Goal: Communication & Community: Answer question/provide support

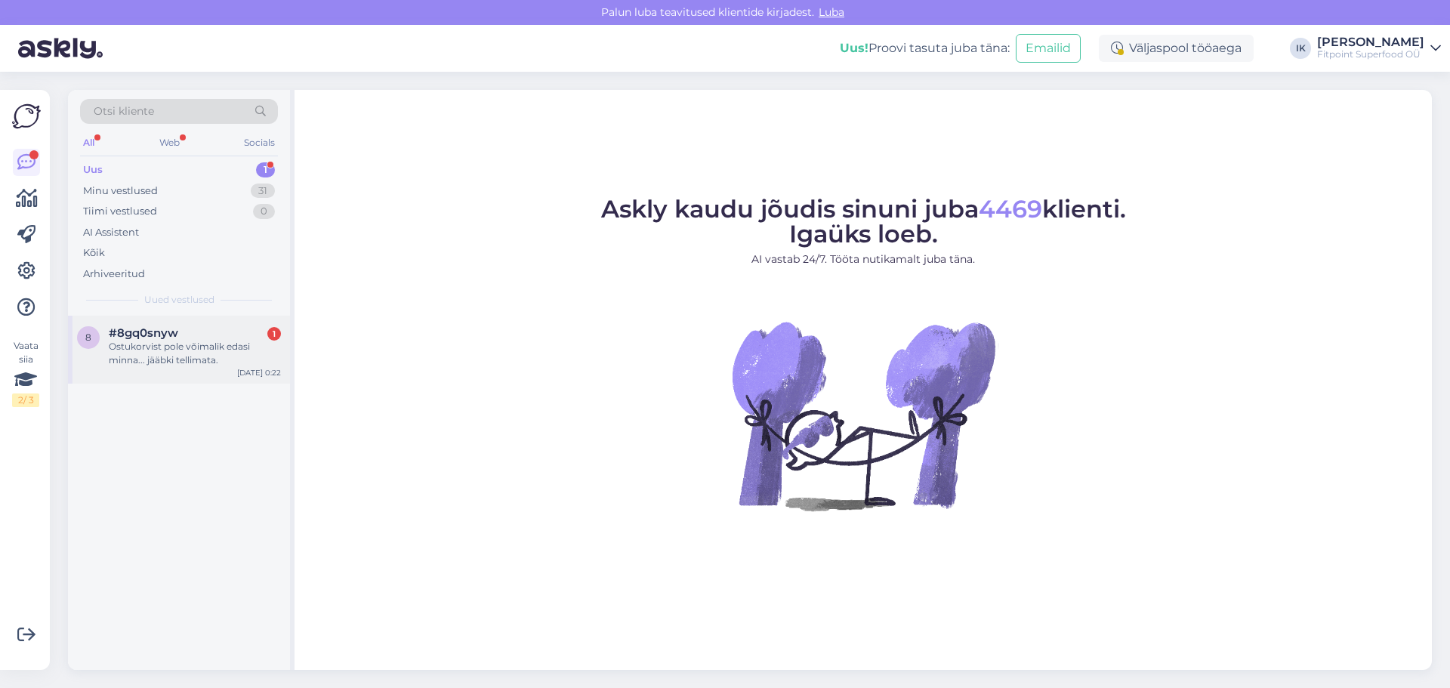
click at [237, 369] on div "8 #8gq0snyw 1 Ostukorvist pole võimalik edasi minna... jääbki tellimata. [DATE]…" at bounding box center [179, 350] width 222 height 68
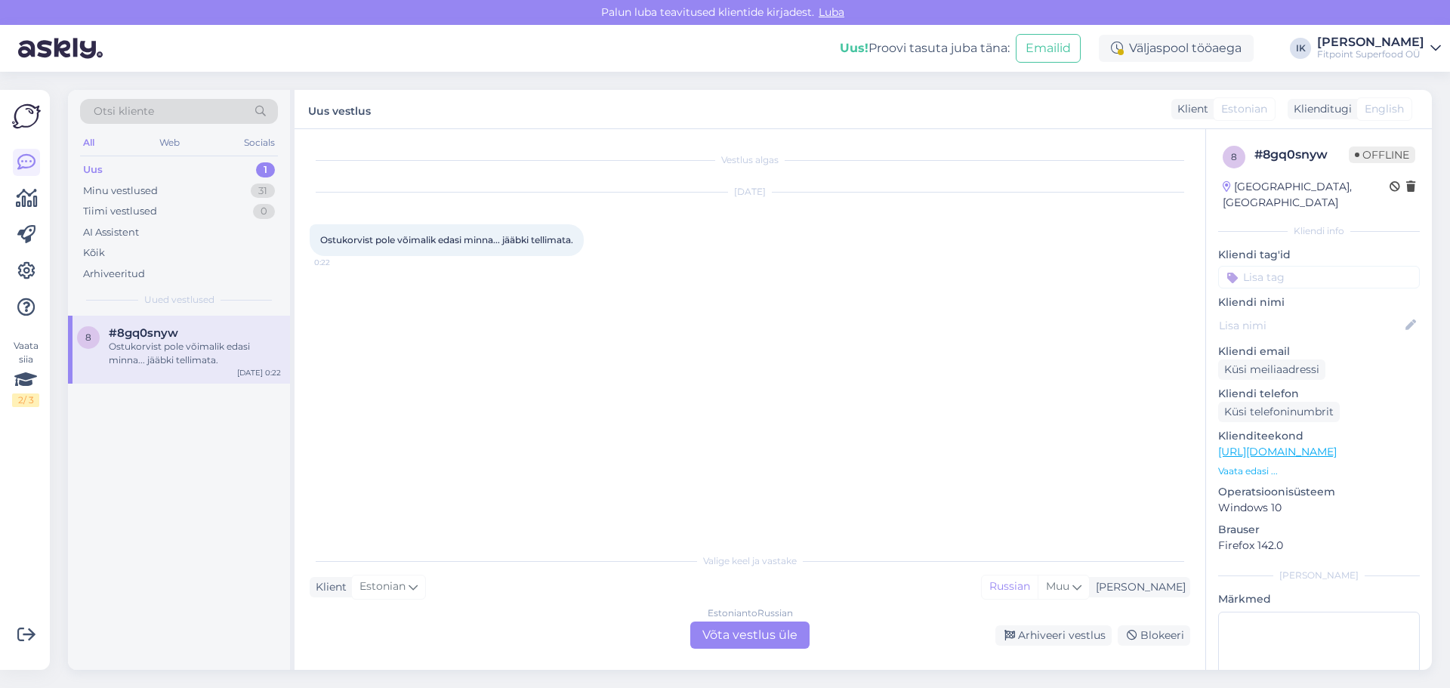
click at [813, 660] on div "Vestlus algas [DATE] Ostukorvist pole võimalik edasi minna... jääbki tellimata.…" at bounding box center [750, 399] width 911 height 541
click at [784, 629] on div "Estonian to Russian Võta vestlus üle" at bounding box center [749, 635] width 119 height 27
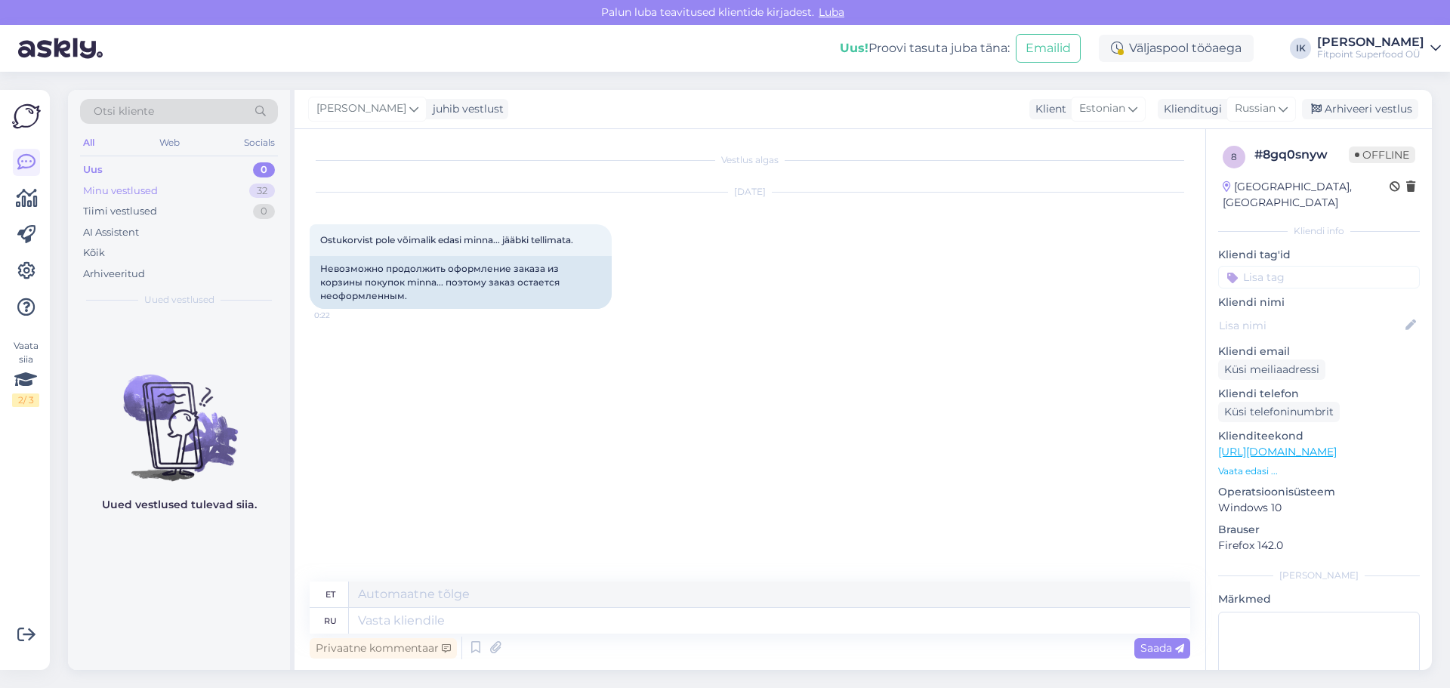
click at [220, 191] on div "Minu vestlused 32" at bounding box center [179, 190] width 198 height 21
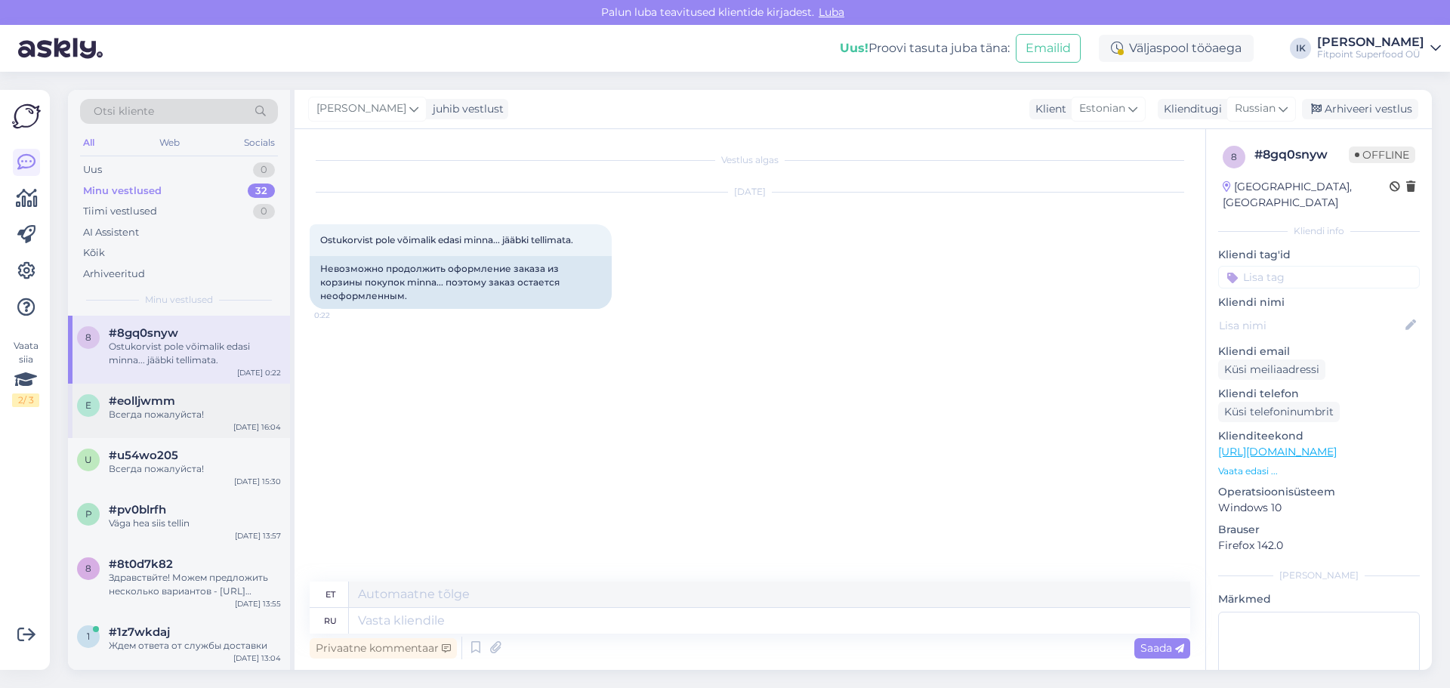
click at [218, 418] on div "Всегда пожалуйста!" at bounding box center [195, 415] width 172 height 14
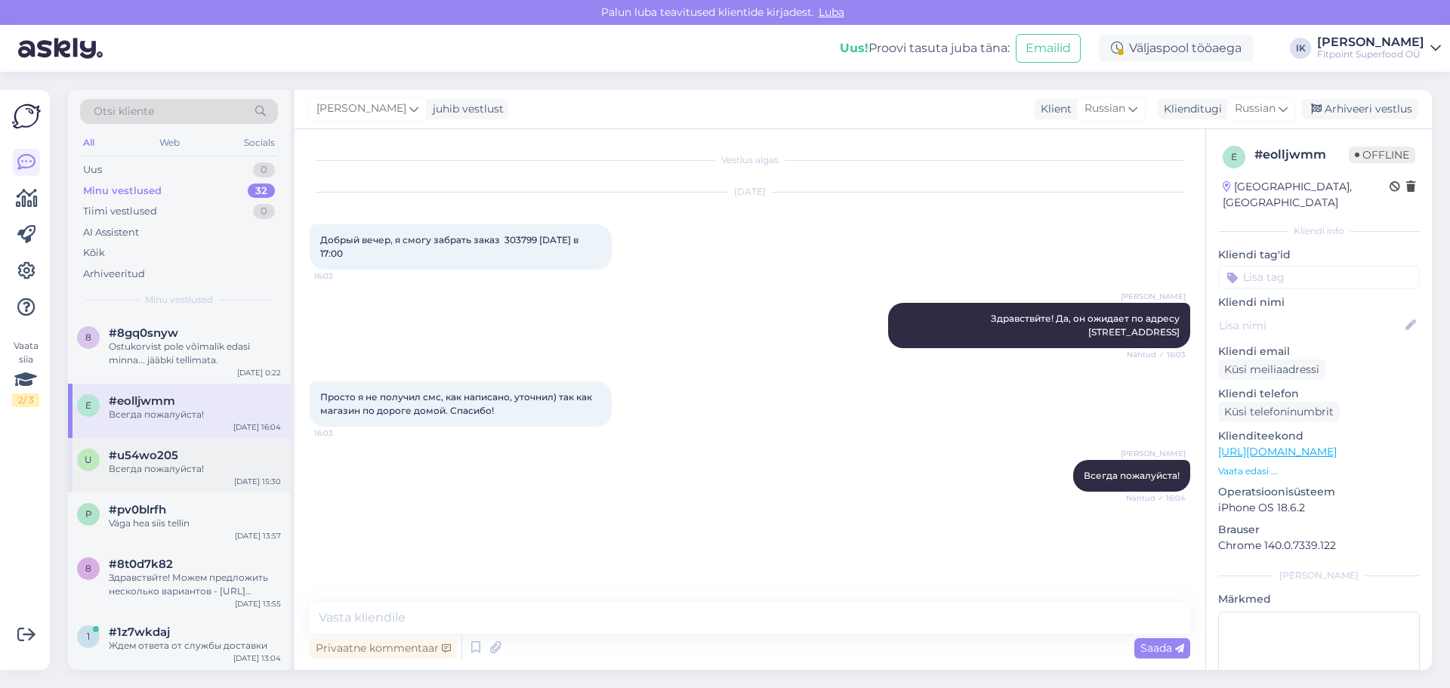
click at [195, 465] on div "Всегда пожалуйста!" at bounding box center [195, 469] width 172 height 14
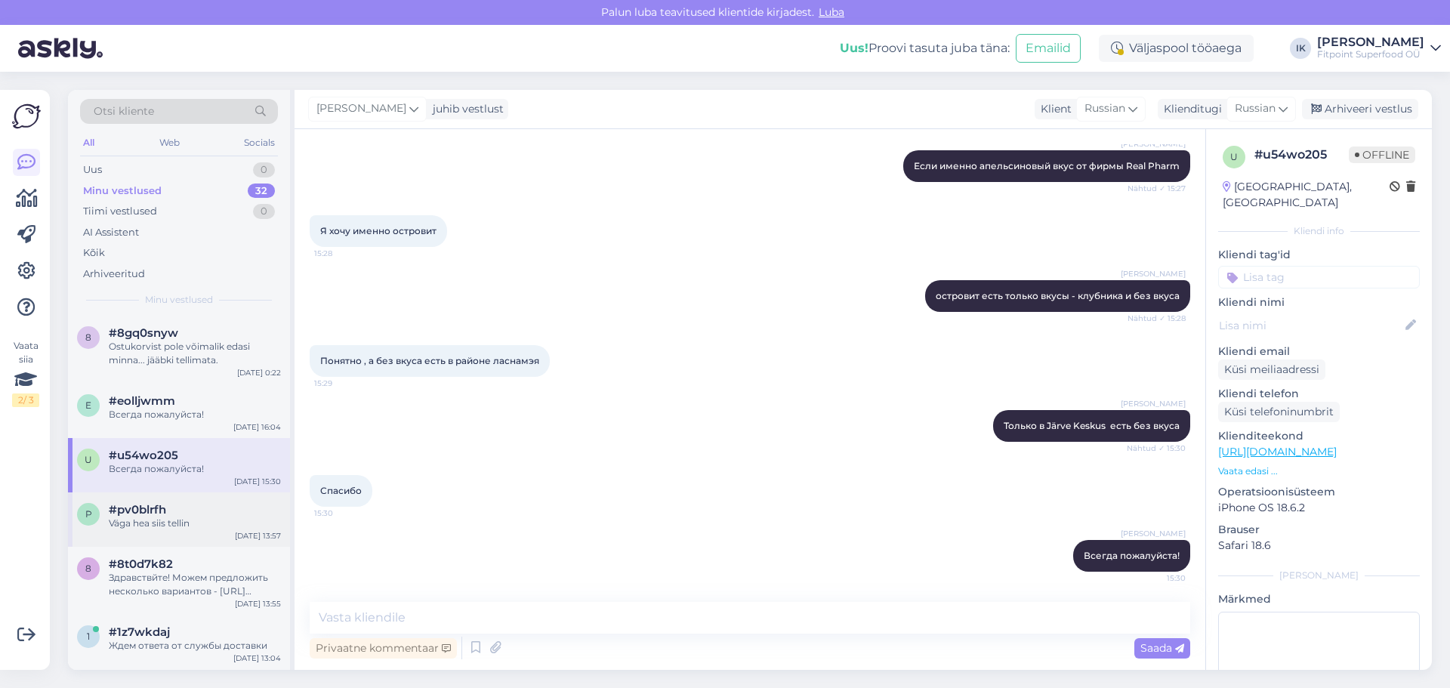
click at [206, 535] on div "p #pv0blrfh Väga hea siis tellin [DATE] 13:57" at bounding box center [179, 519] width 222 height 54
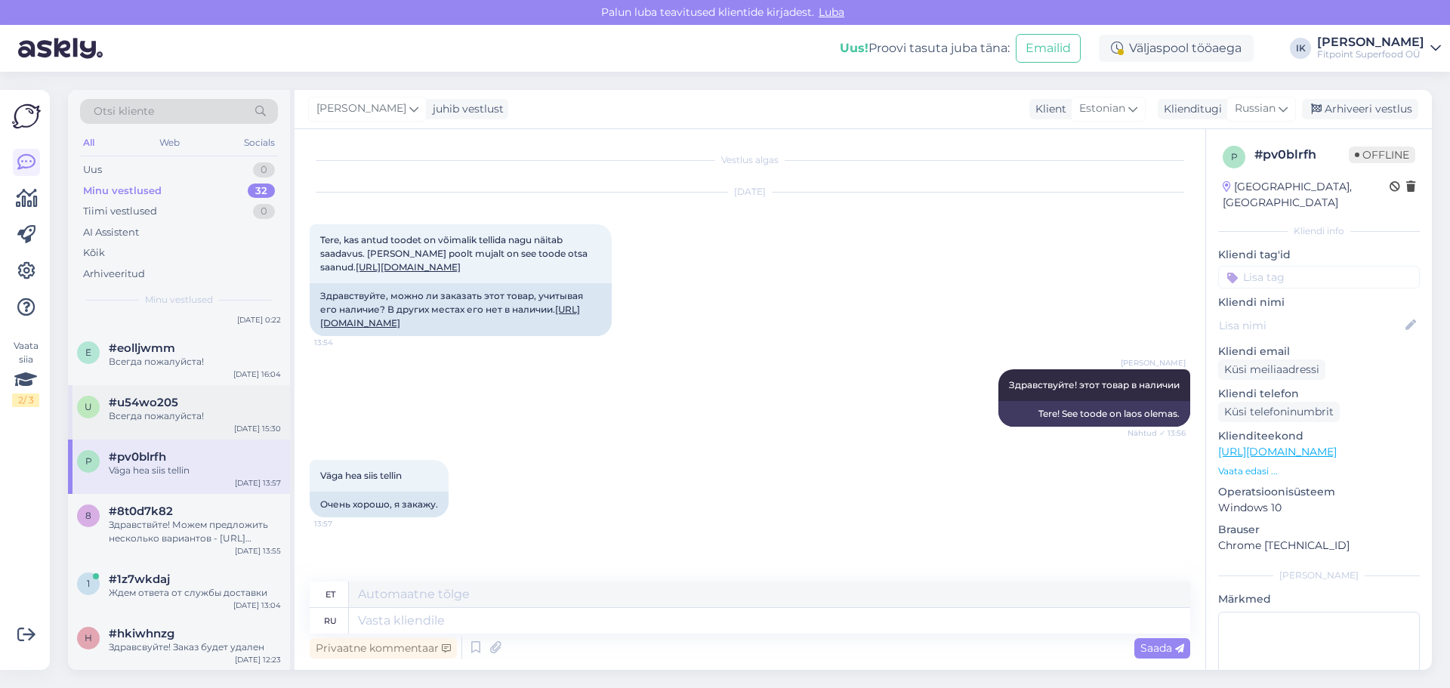
scroll to position [76, 0]
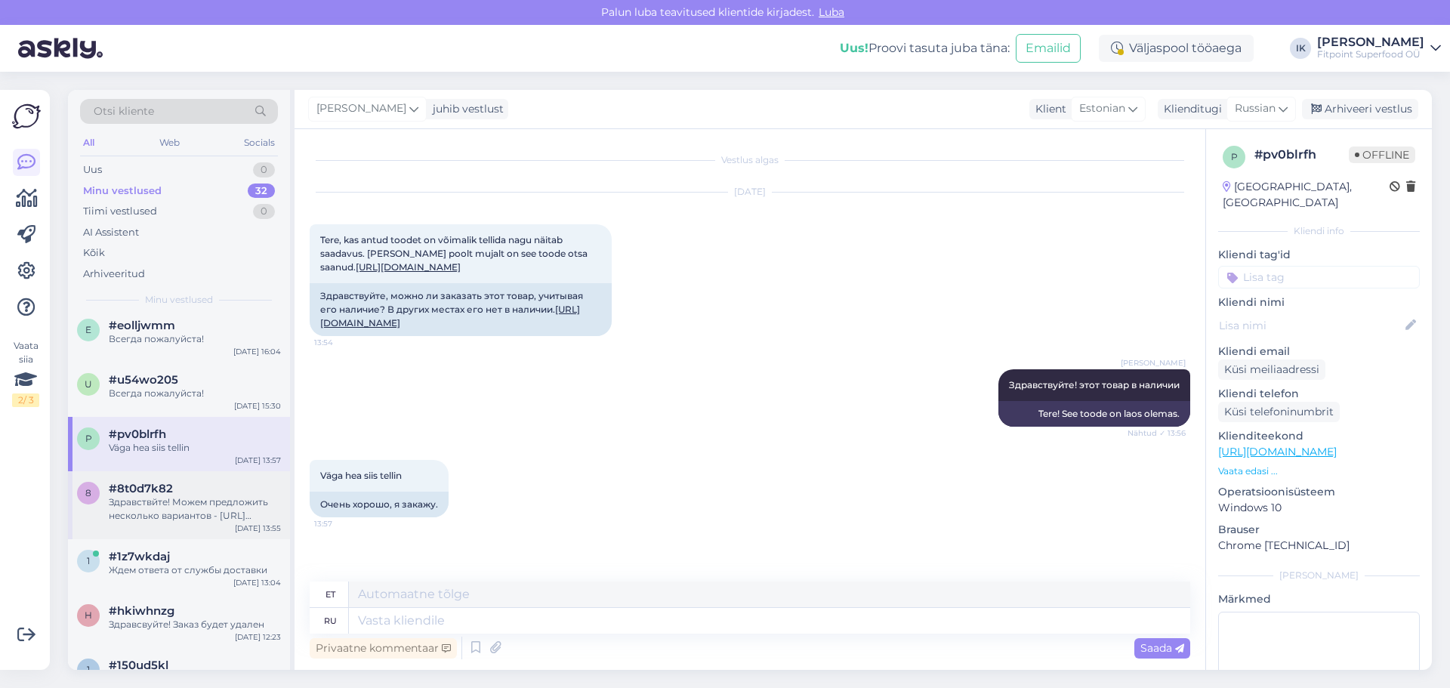
click at [180, 488] on div "#8t0d7k82" at bounding box center [195, 489] width 172 height 14
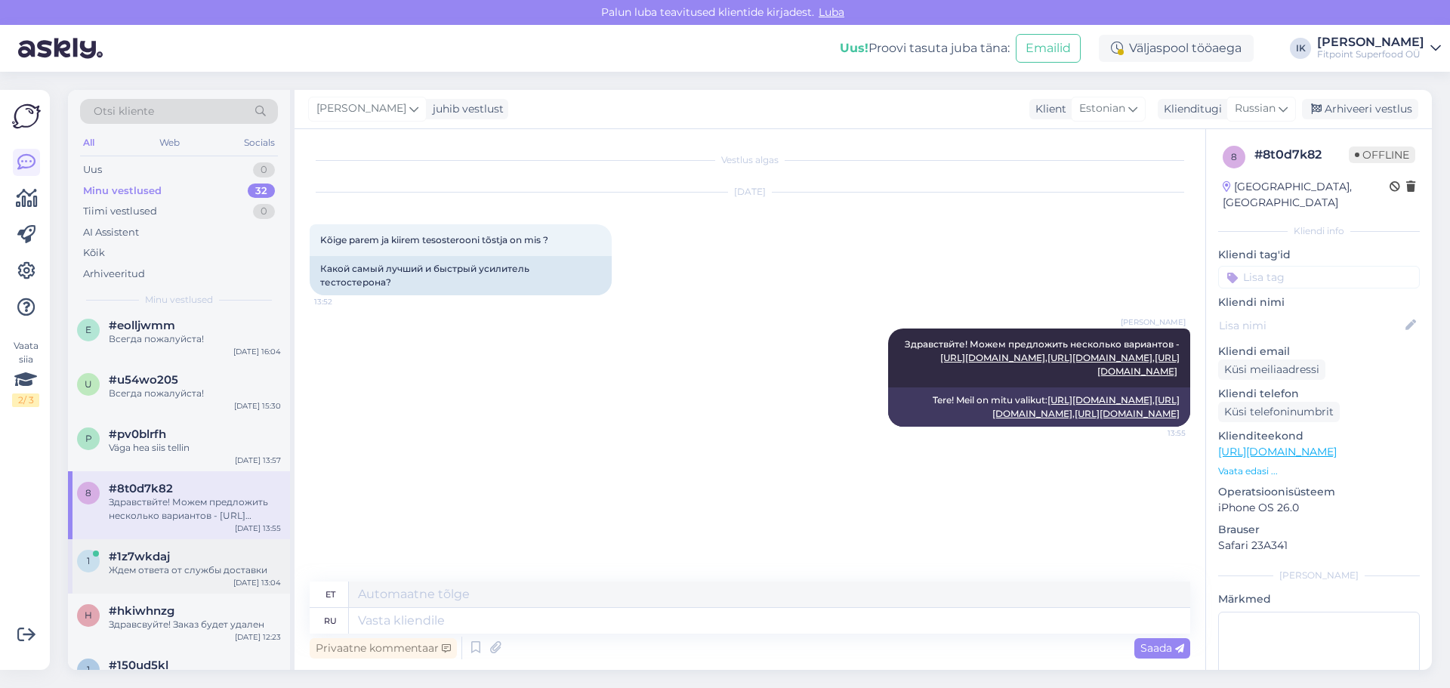
click at [200, 581] on div "1 #1z7wkdaj Ждем ответа от службы доставки [DATE] 13:04" at bounding box center [179, 566] width 222 height 54
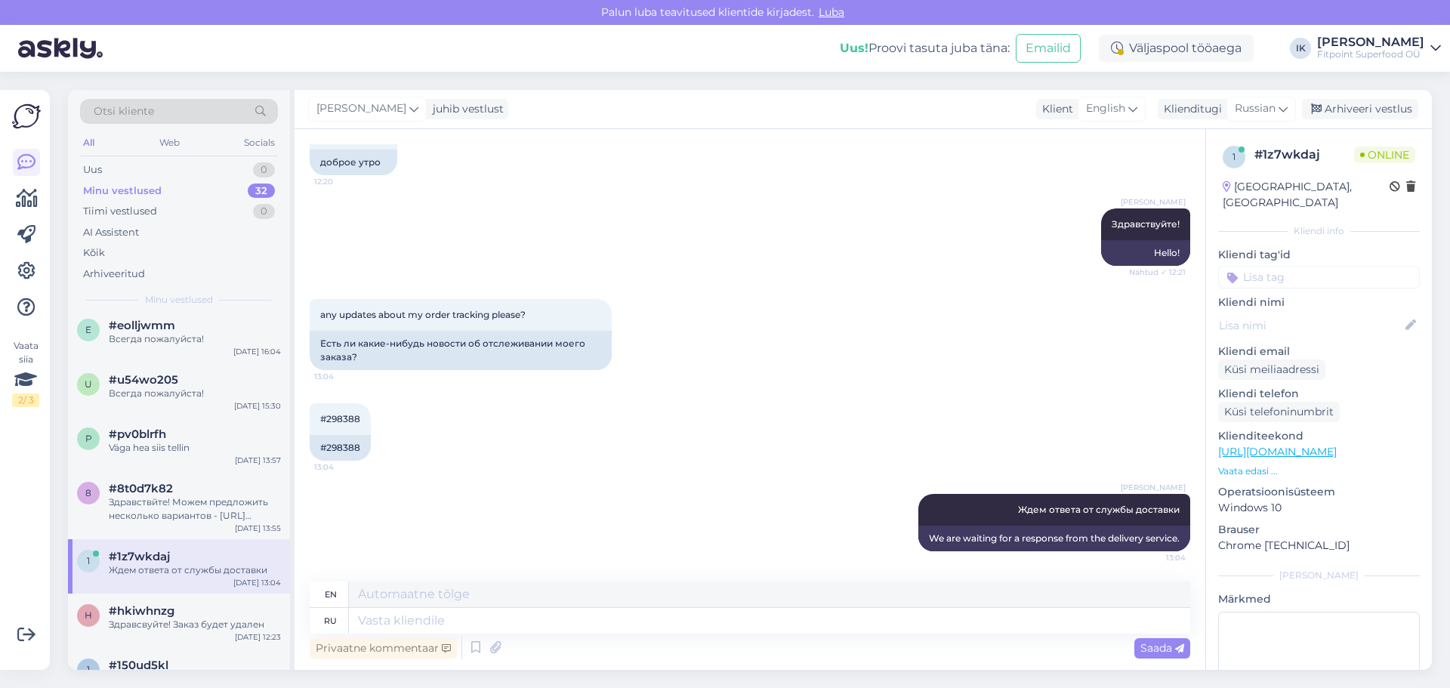
scroll to position [151, 0]
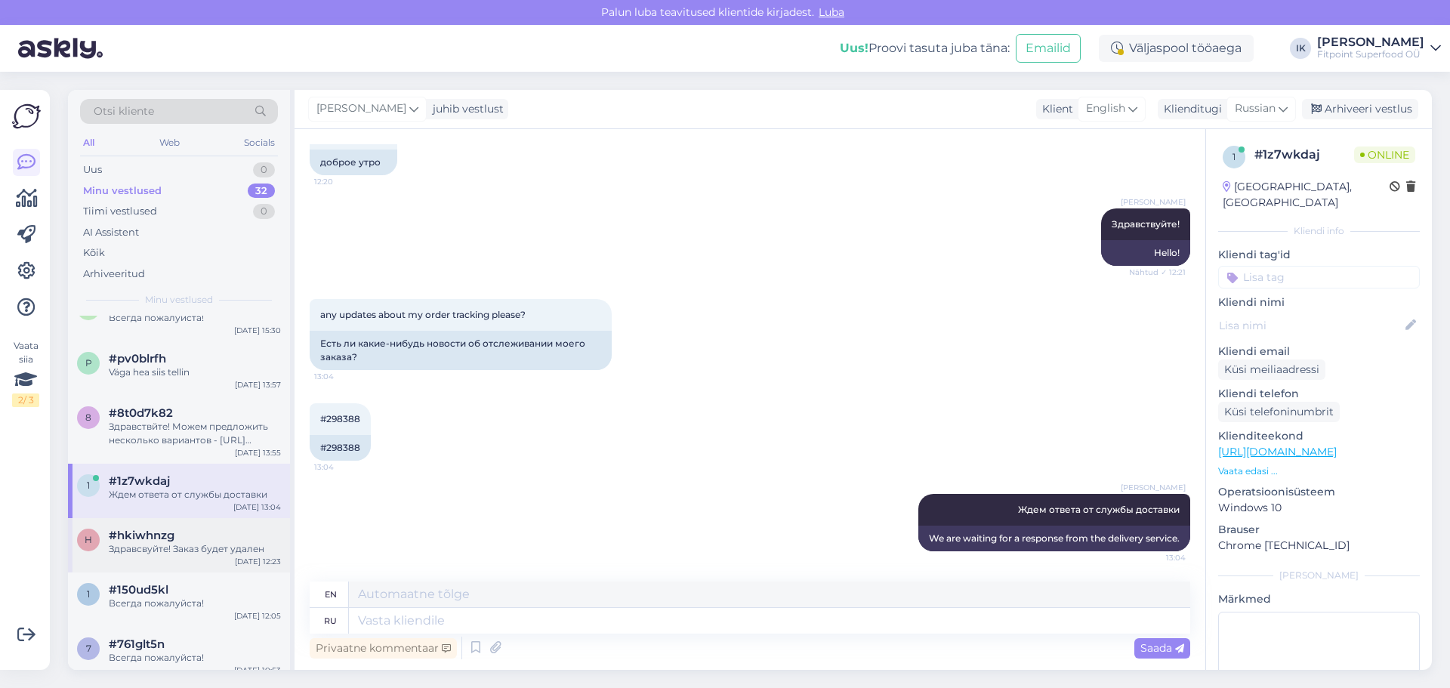
click at [211, 535] on div "#hkiwhnzg" at bounding box center [195, 536] width 172 height 14
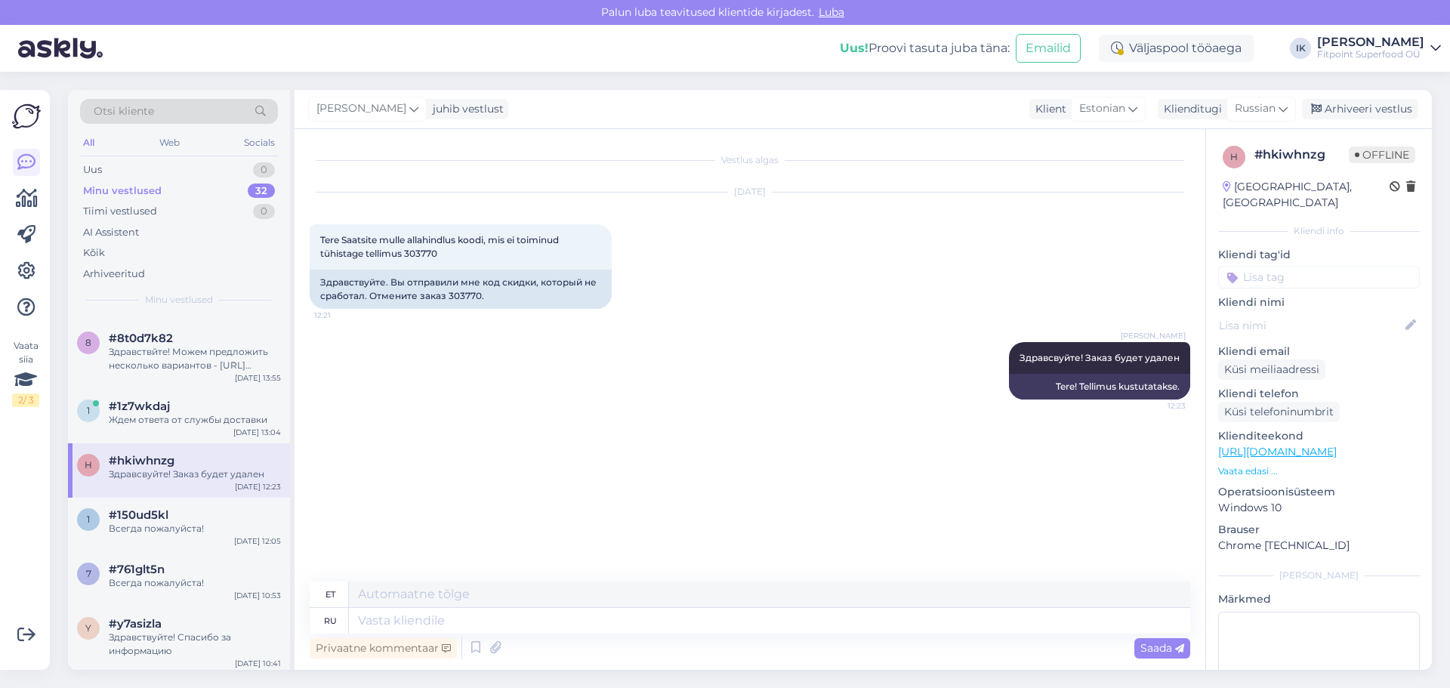
scroll to position [227, 0]
click at [188, 535] on div "1 #150ud5kl Всегда пожалуйста! [DATE] 12:05" at bounding box center [179, 524] width 222 height 54
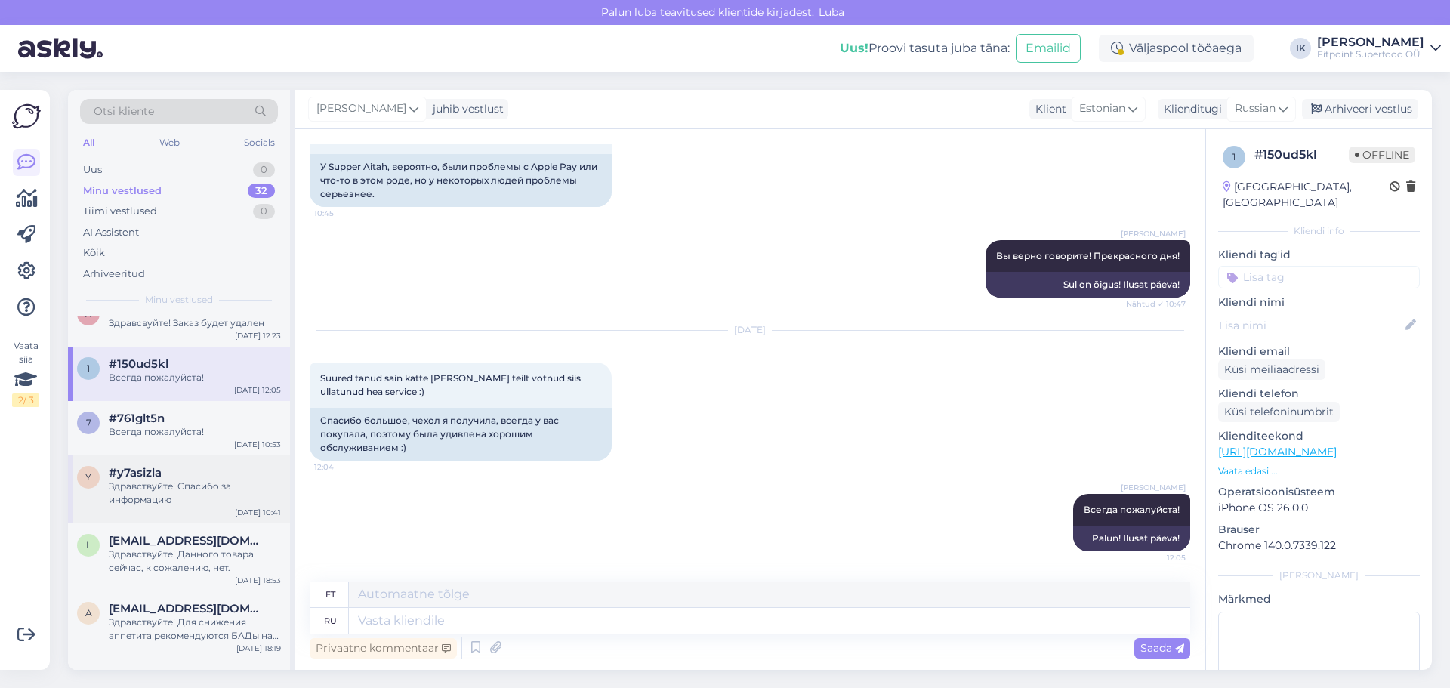
scroll to position [378, 0]
click at [192, 438] on div "7 #761glt5n Всегда пожалуйста! [DATE] 10:53" at bounding box center [179, 427] width 222 height 54
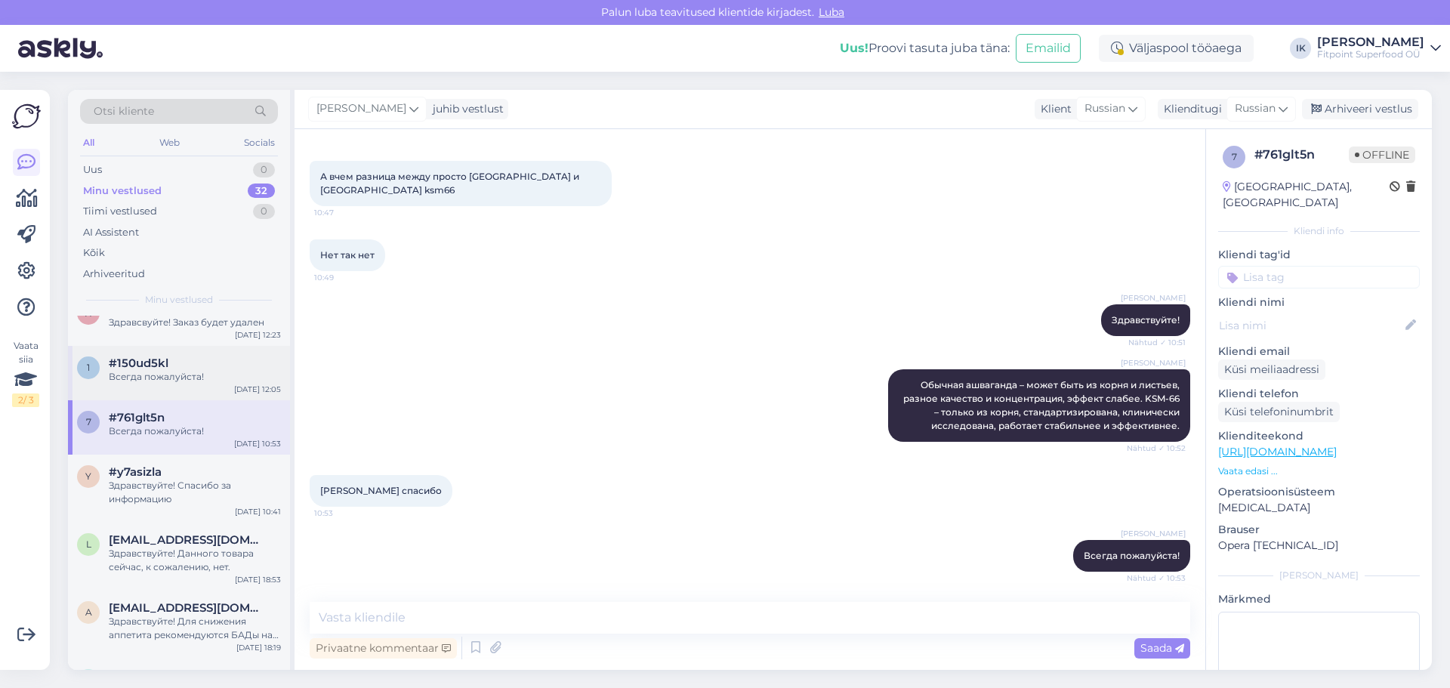
click at [194, 383] on div "Всегда пожалуйста!" at bounding box center [195, 377] width 172 height 14
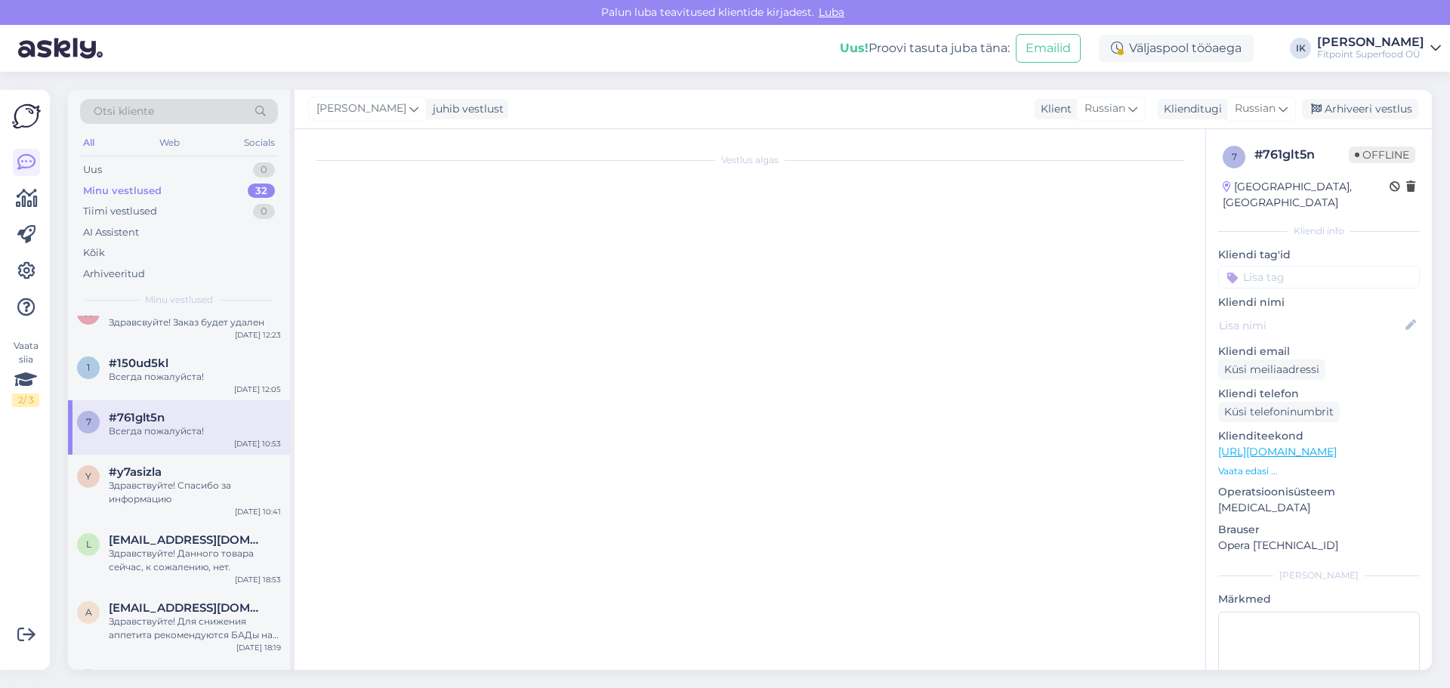
scroll to position [623, 0]
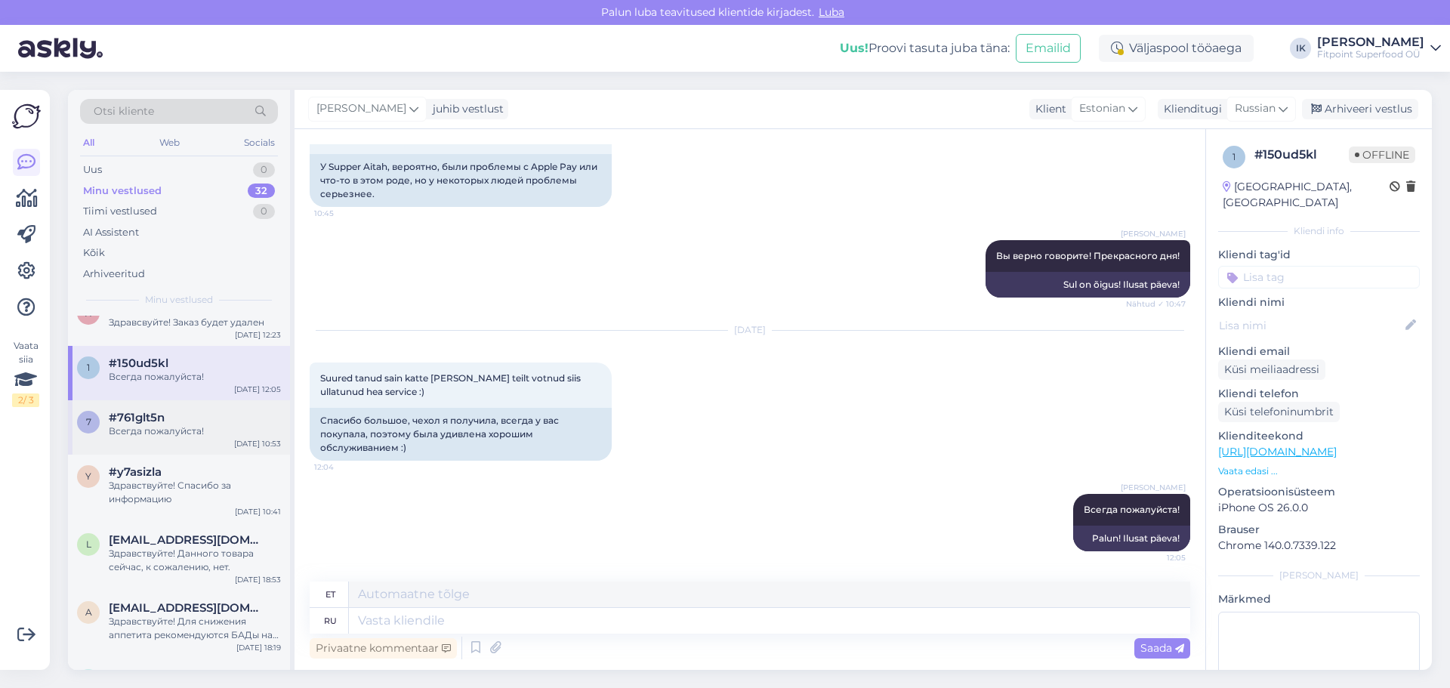
click at [200, 427] on div "Всегда пожалуйста!" at bounding box center [195, 431] width 172 height 14
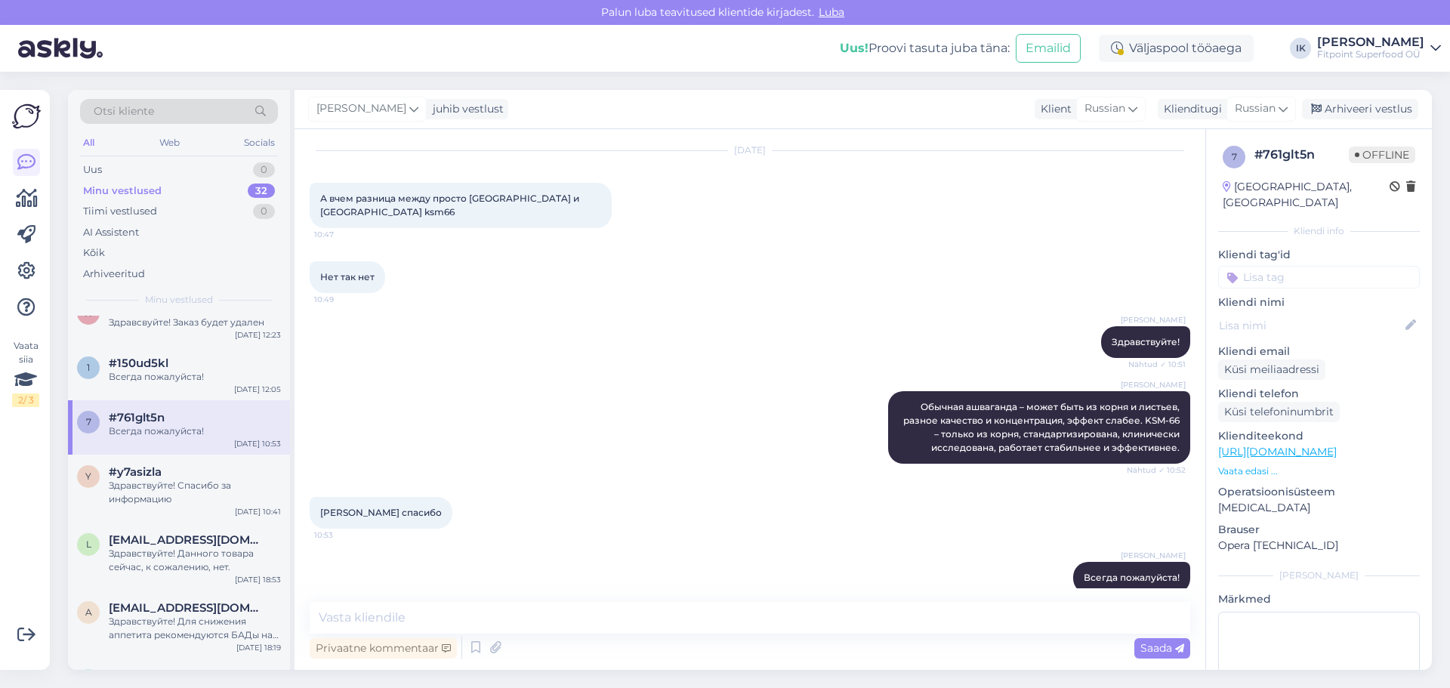
scroll to position [63, 0]
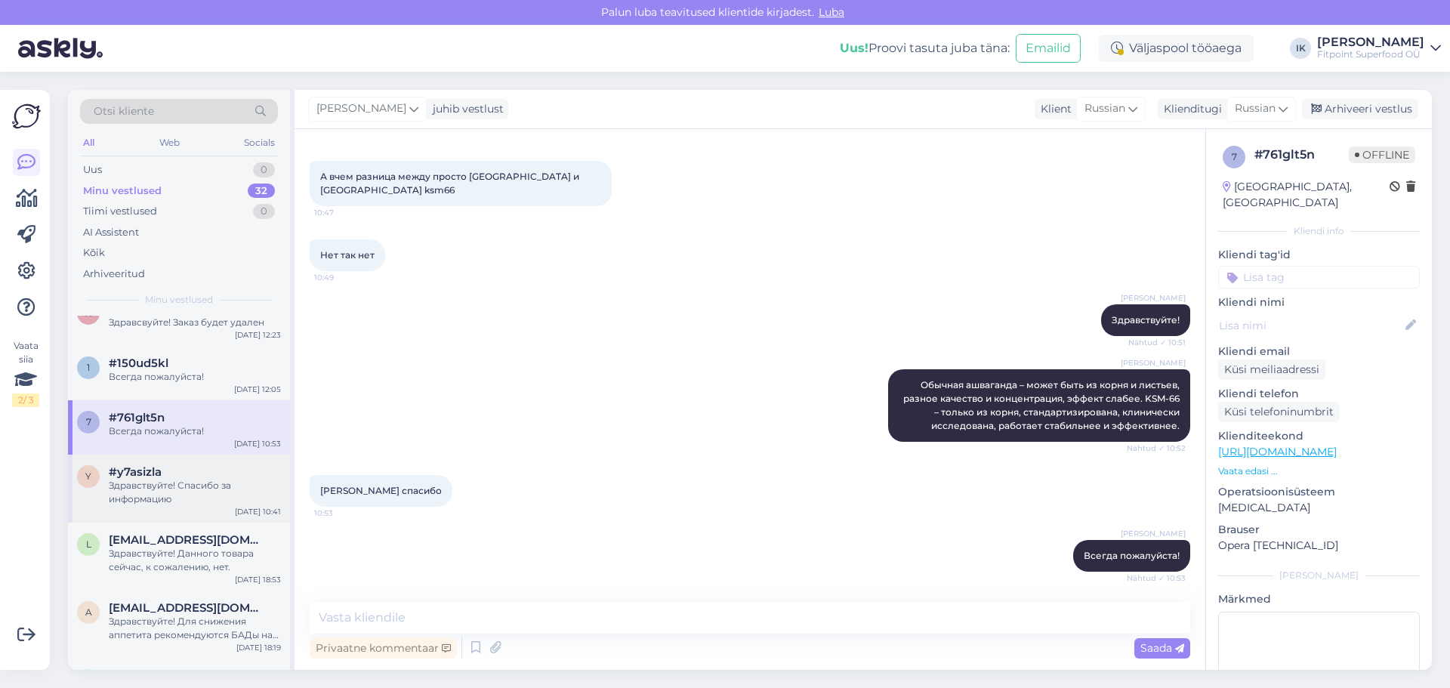
click at [224, 486] on div "Здравствуйте! Спасибо за информацию" at bounding box center [195, 492] width 172 height 27
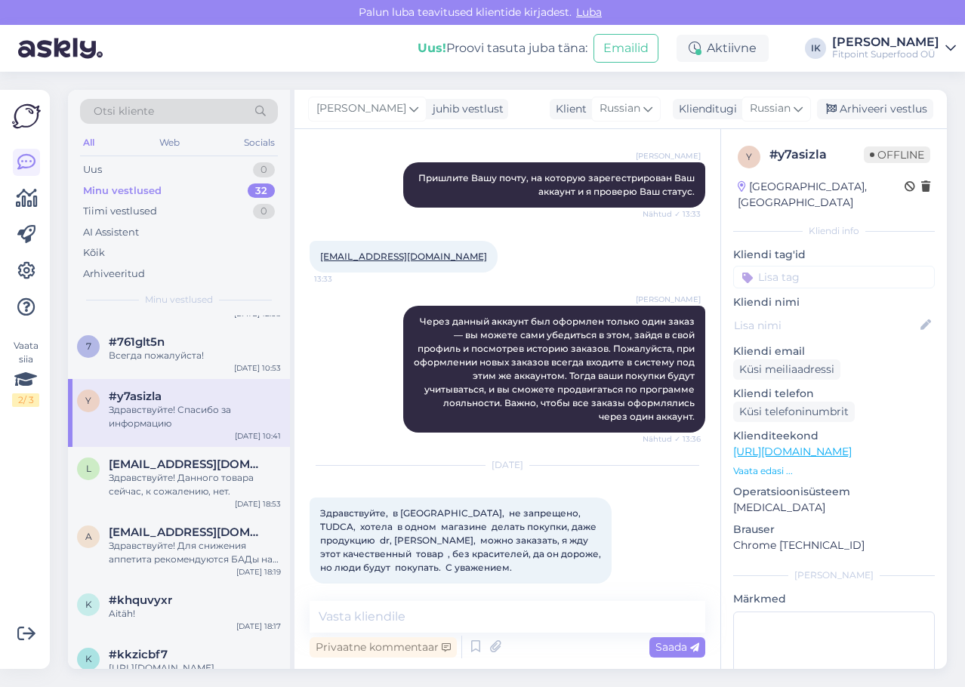
scroll to position [453, 0]
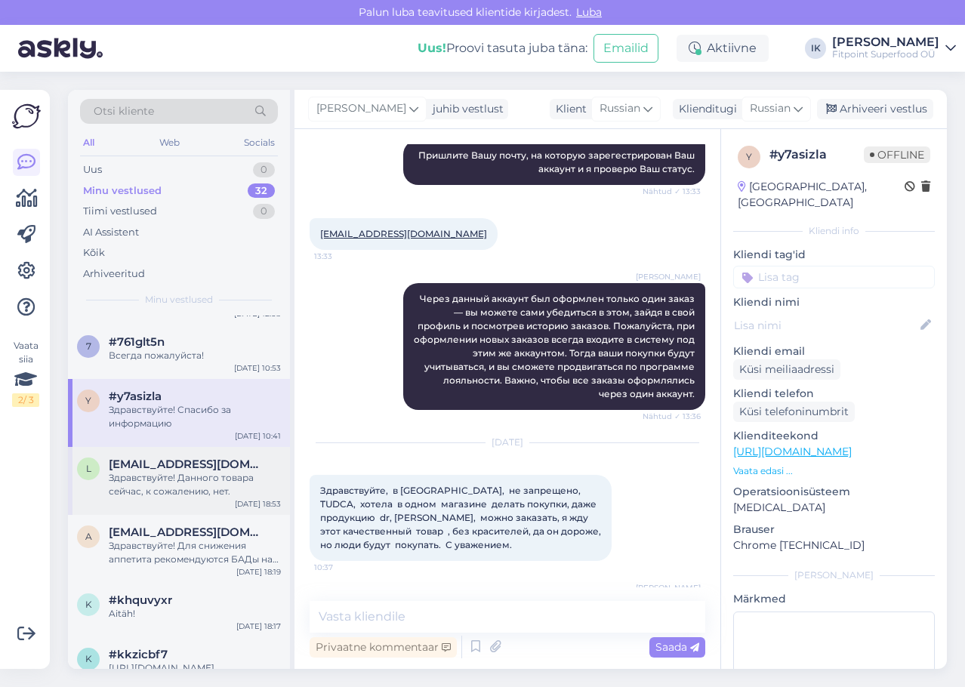
click at [214, 489] on div "Здравствуйте! Данного товара сейчас, к сожалению, нет." at bounding box center [195, 484] width 172 height 27
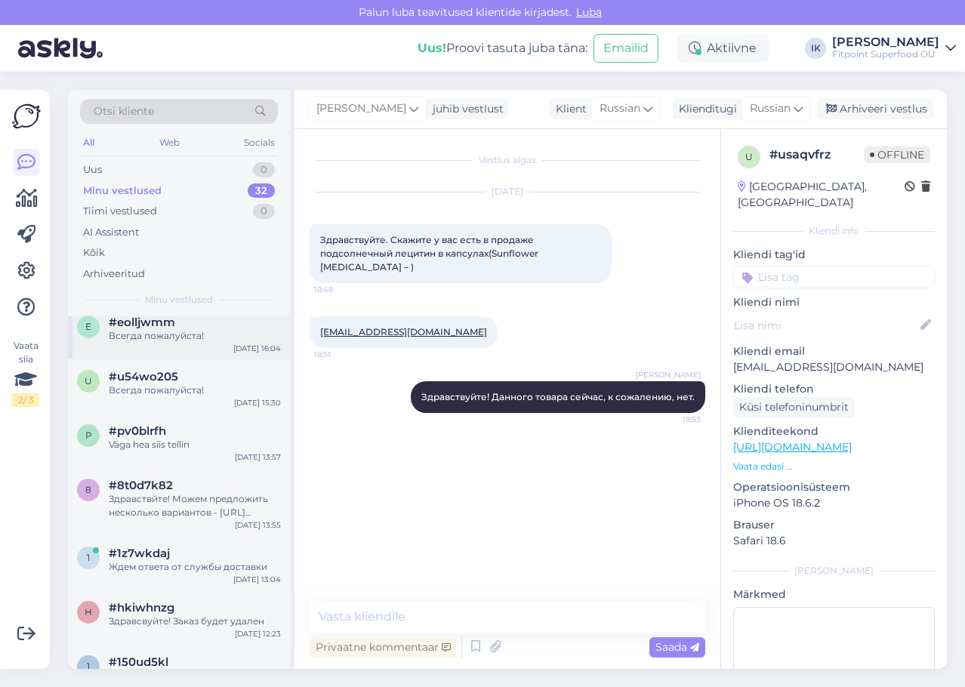
scroll to position [0, 0]
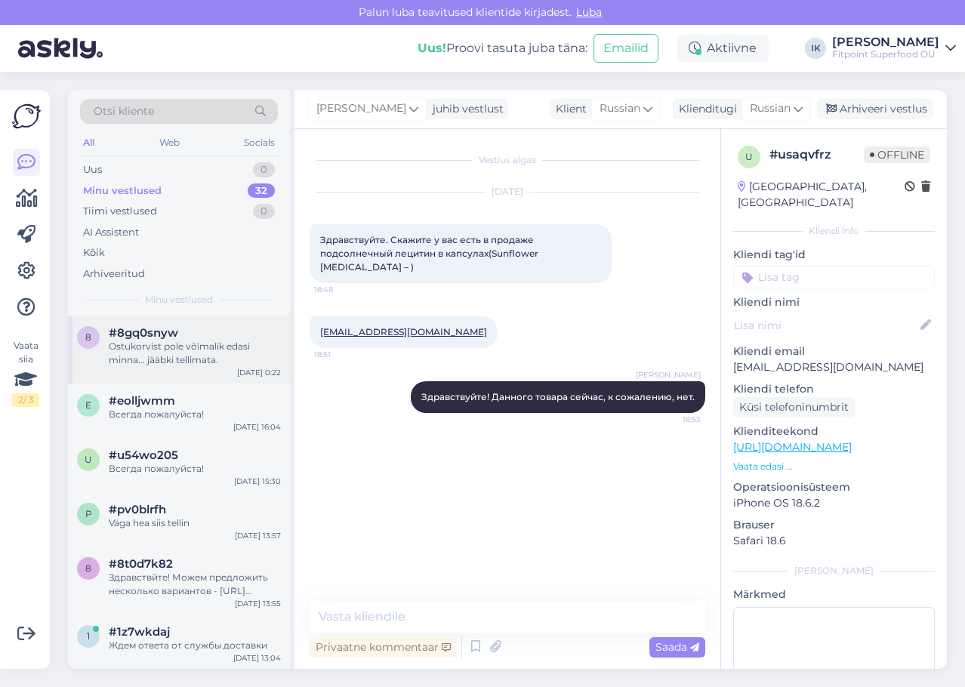
click at [180, 368] on div "8 #8gq0snyw Ostukorvist pole võimalik edasi minna... jääbki tellimata. [DATE] 0…" at bounding box center [179, 350] width 222 height 68
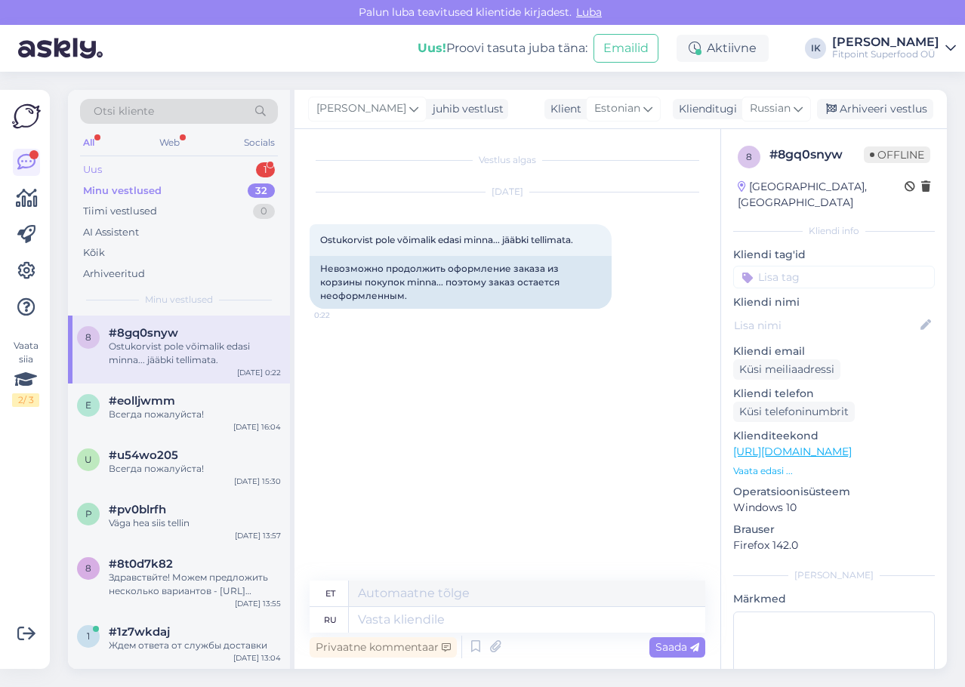
click at [254, 166] on div "Uus 1" at bounding box center [179, 169] width 198 height 21
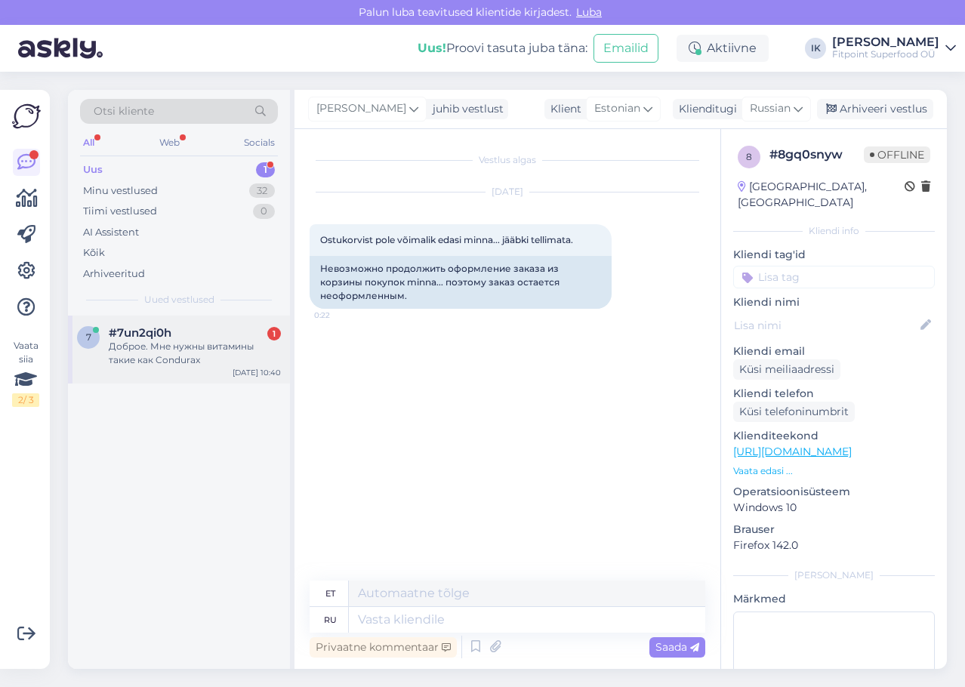
click at [258, 343] on div "Доброе. Мне нужны витамины такие как Condurax" at bounding box center [195, 353] width 172 height 27
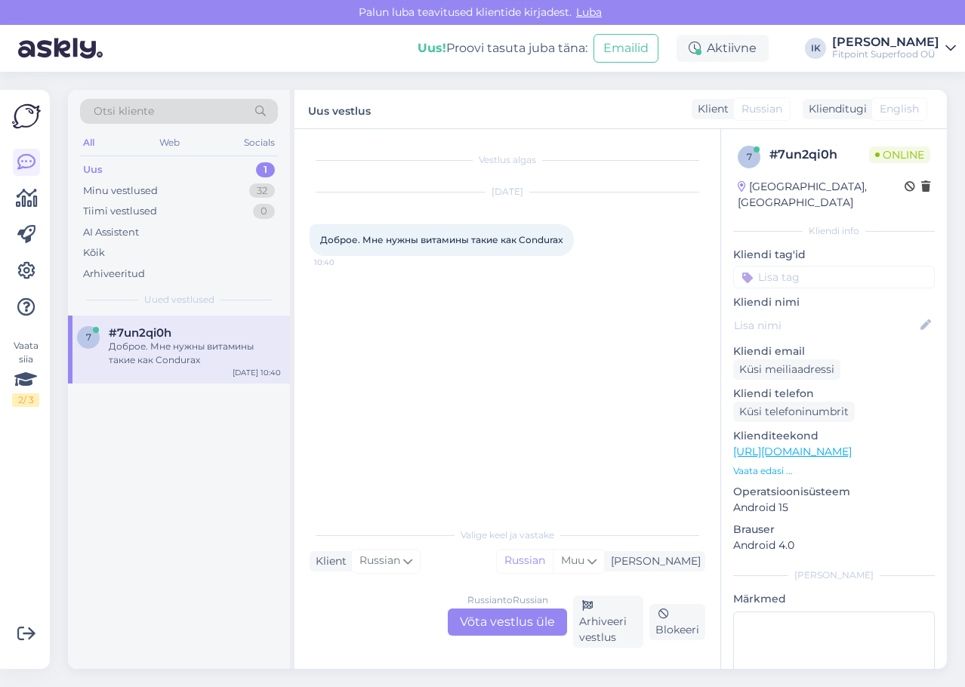
click at [547, 235] on span "Доброе. Мне нужны витамины такие как Condurax" at bounding box center [441, 239] width 243 height 11
copy span "Condurax"
click at [518, 616] on div "Russian to Russian Võta vestlus üle" at bounding box center [507, 622] width 119 height 27
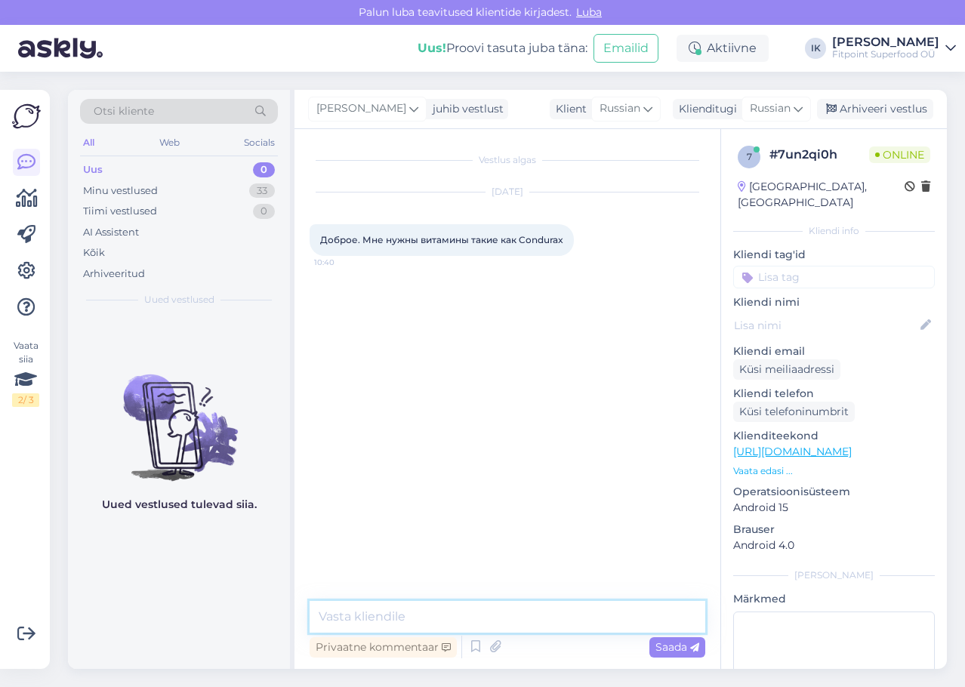
click at [487, 622] on textarea at bounding box center [508, 617] width 396 height 32
type textarea "Здравствуйте! Таких витаминов у нас, к сожалению, нет."
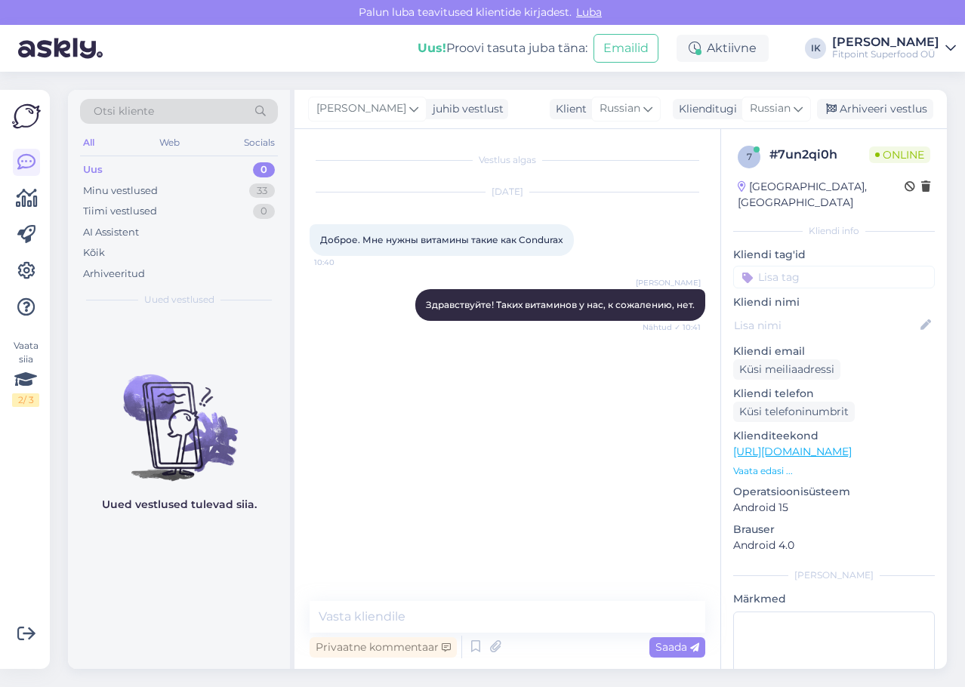
click at [509, 495] on div "Vestlus algas [DATE] Доброе. Мне нужны витамины такие как Condurax 10:40 [PERSO…" at bounding box center [514, 365] width 409 height 443
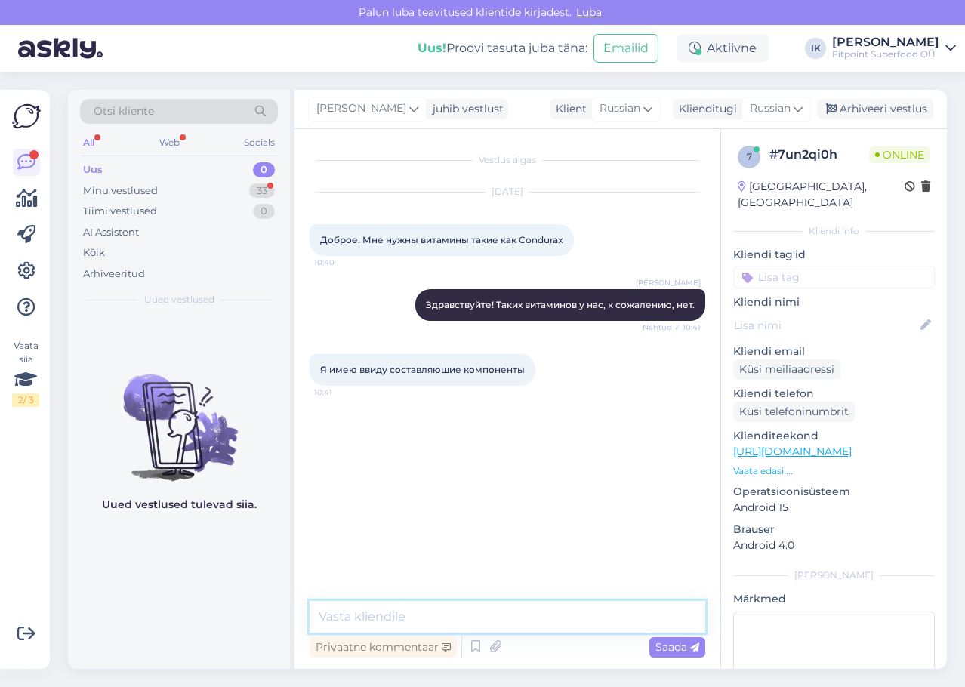
click at [468, 620] on textarea at bounding box center [508, 617] width 396 height 32
click at [386, 617] on textarea "Сейчас скину несколько похожих" at bounding box center [508, 617] width 396 height 32
click at [673, 618] on textarea "Сейчас пришлю ссылки на несколько похожих" at bounding box center [508, 617] width 396 height 32
type textarea "Сейчас пришлю ссылки на несколько похожих комплексов"
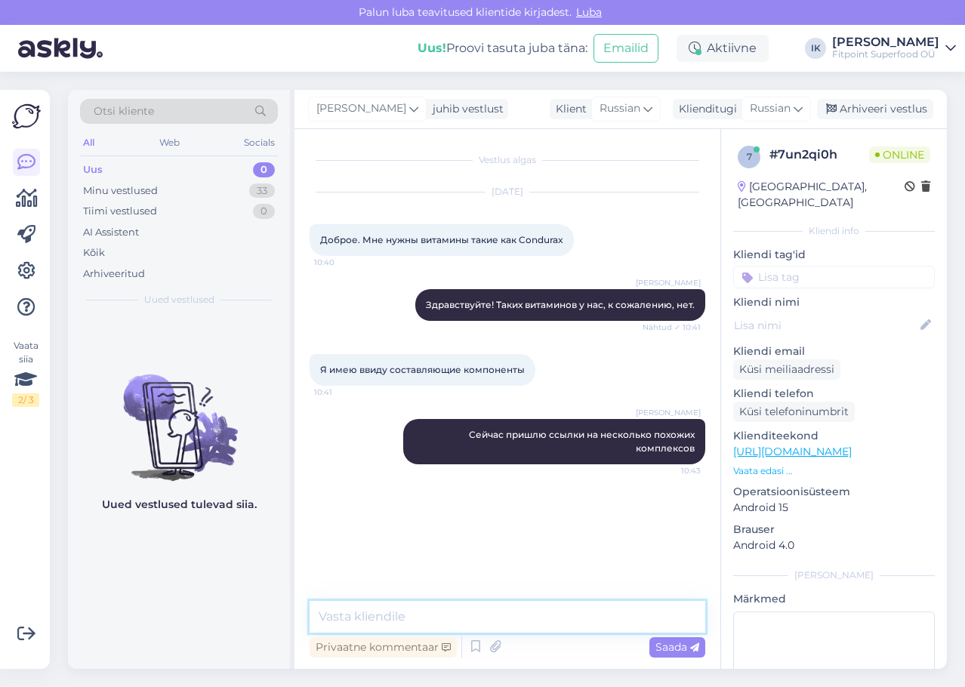
paste textarea "[URL][DOMAIN_NAME]"
type textarea "[URL][DOMAIN_NAME]"
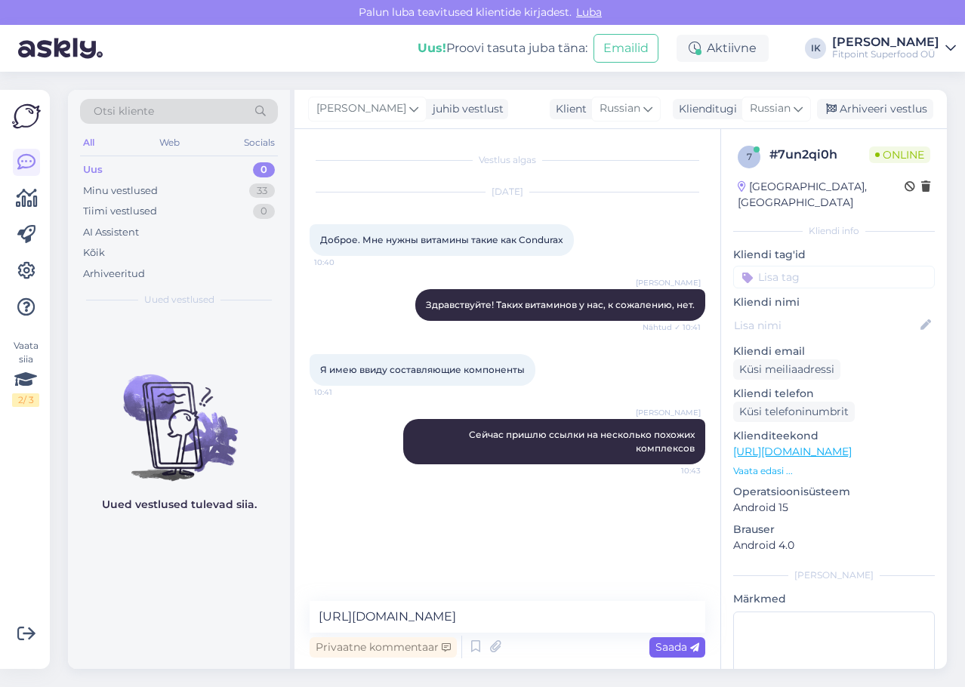
click at [657, 643] on span "Saada" at bounding box center [678, 647] width 44 height 14
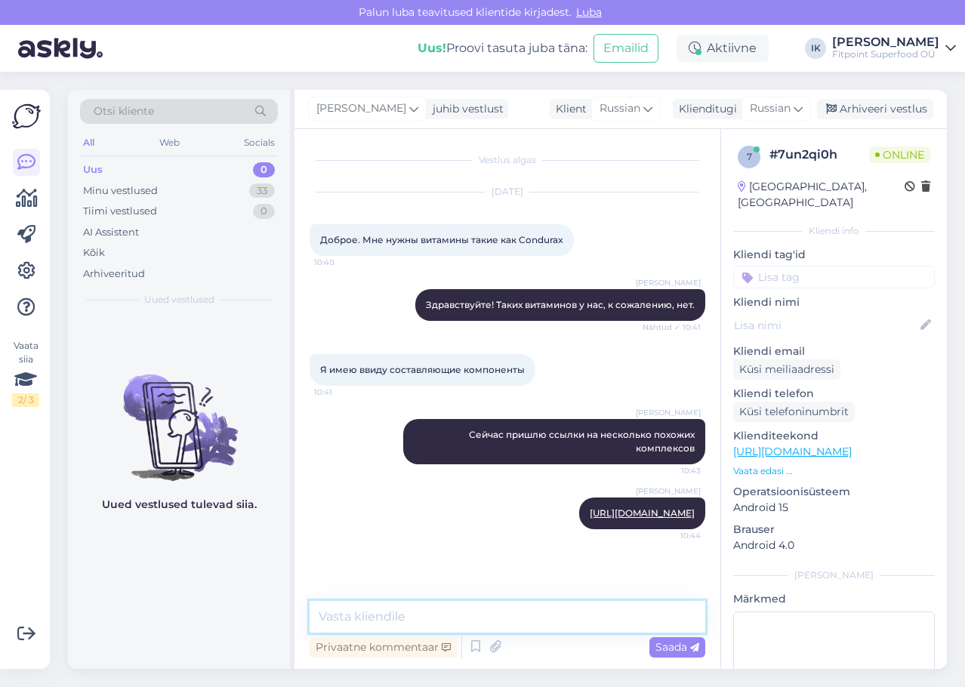
click at [441, 611] on textarea at bounding box center [508, 617] width 396 height 32
paste textarea "[URL][DOMAIN_NAME]"
type textarea "[URL][DOMAIN_NAME]"
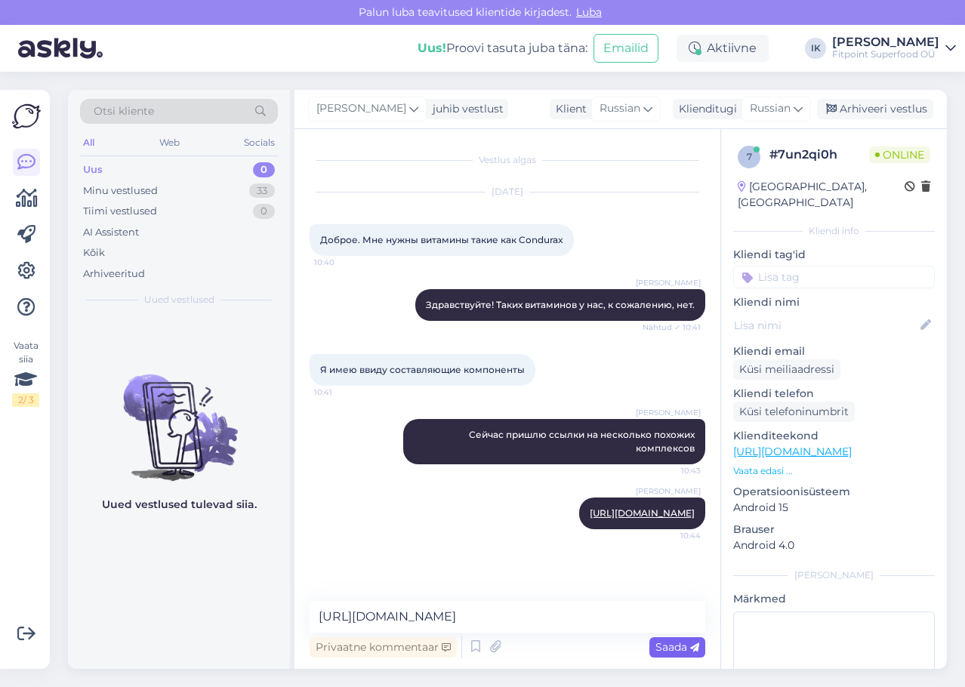
click at [668, 642] on span "Saada" at bounding box center [678, 647] width 44 height 14
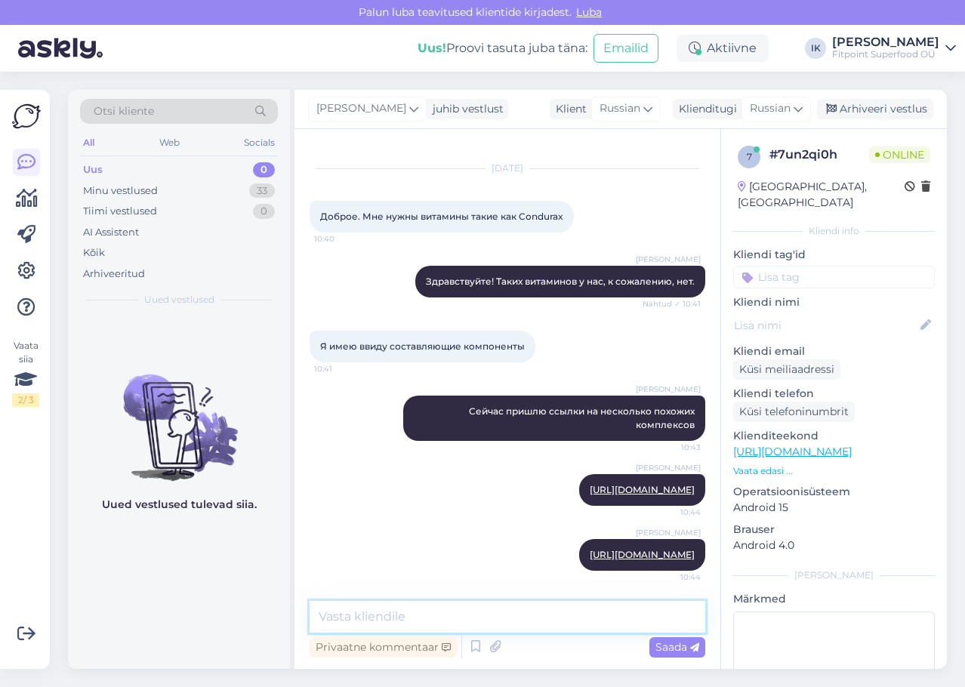
click at [600, 622] on textarea at bounding box center [508, 617] width 396 height 32
paste textarea "[URL][DOMAIN_NAME]"
type textarea "[URL][DOMAIN_NAME]"
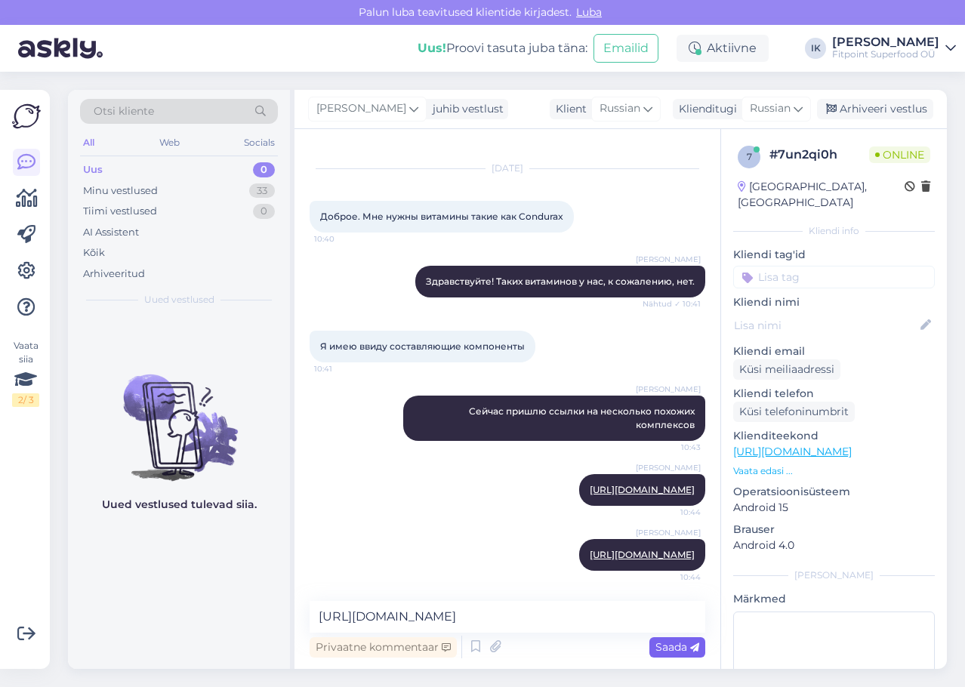
click at [671, 646] on span "Saada" at bounding box center [678, 647] width 44 height 14
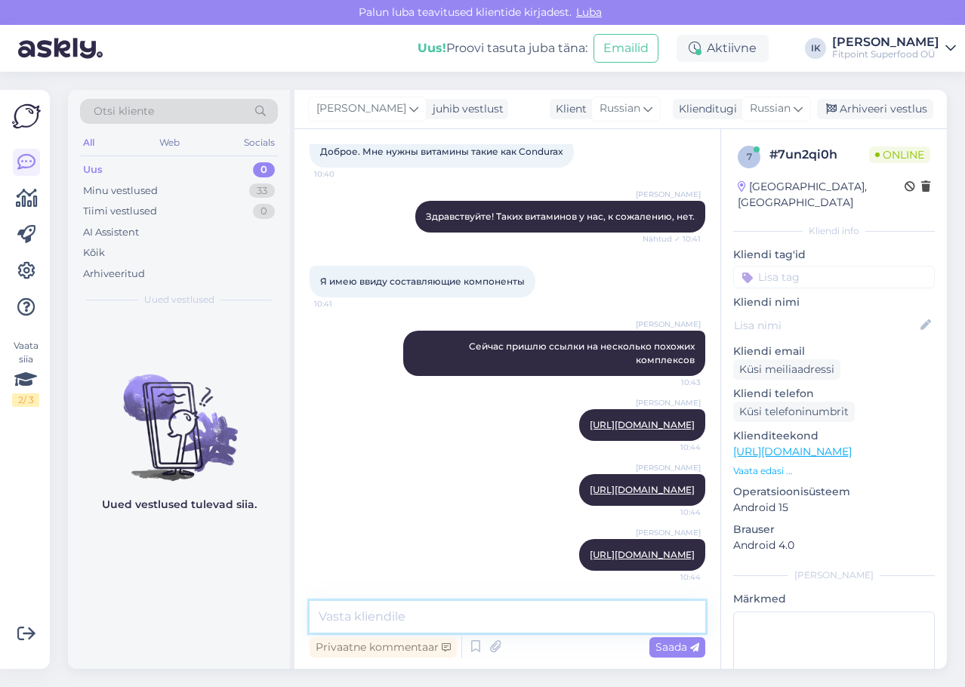
click at [582, 603] on textarea at bounding box center [508, 617] width 396 height 32
click at [583, 610] on textarea at bounding box center [508, 617] width 396 height 32
paste textarea "[URL][DOMAIN_NAME]"
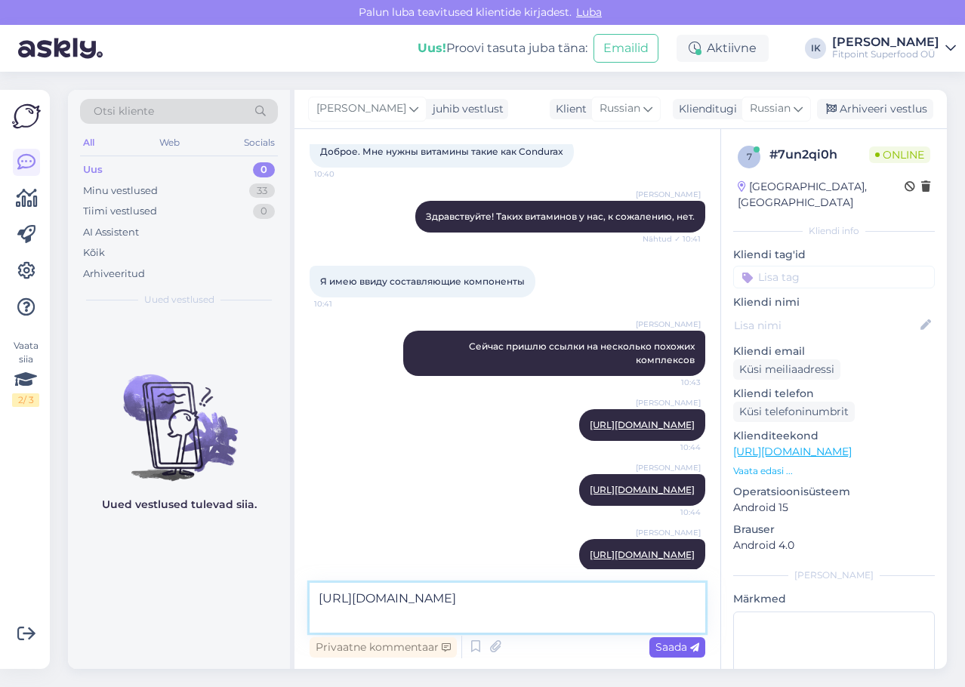
type textarea "[URL][DOMAIN_NAME]"
click at [664, 642] on span "Saada" at bounding box center [678, 647] width 44 height 14
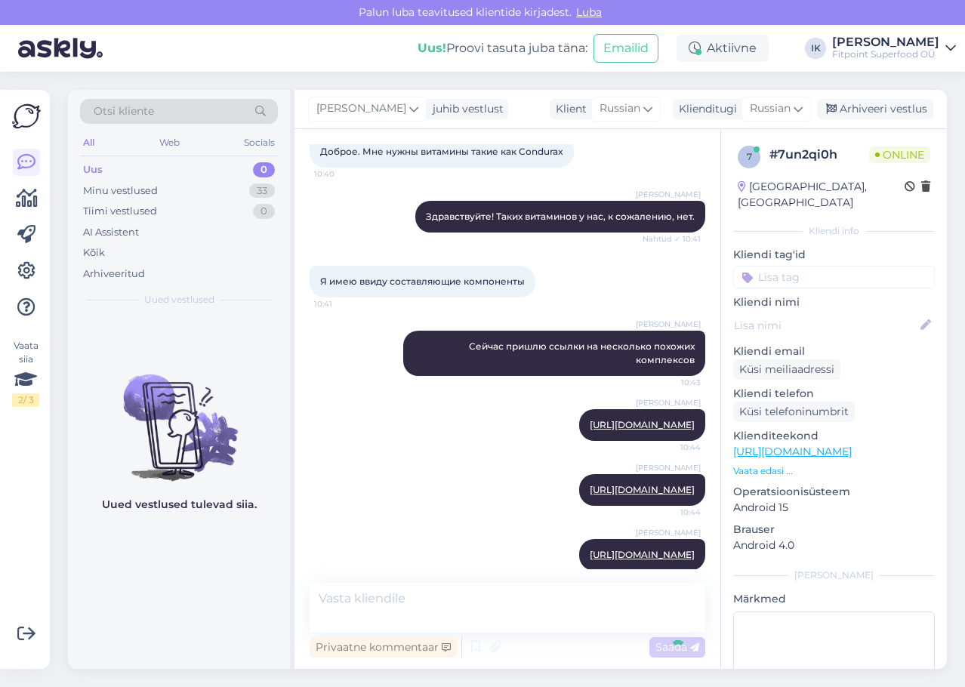
scroll to position [167, 0]
